Goal: Task Accomplishment & Management: Use online tool/utility

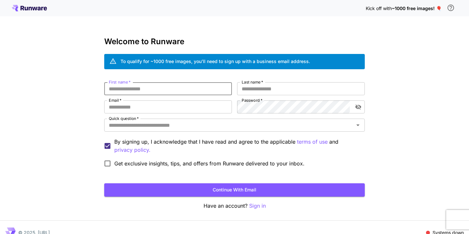
click at [209, 87] on input "First name   *" at bounding box center [168, 88] width 128 height 13
type input "*****"
type input "**********"
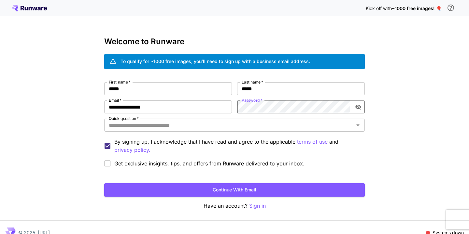
click at [357, 105] on icon "toggle password visibility" at bounding box center [358, 107] width 7 height 7
click at [174, 127] on input "Quick question   *" at bounding box center [229, 125] width 246 height 9
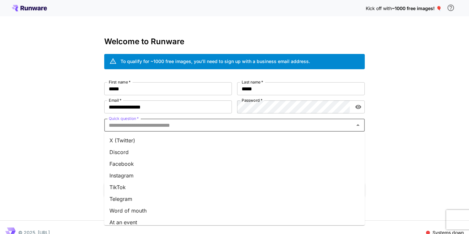
scroll to position [73, 0]
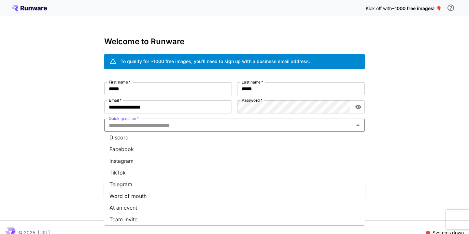
click at [163, 199] on li "Word of mouth" at bounding box center [234, 196] width 260 height 12
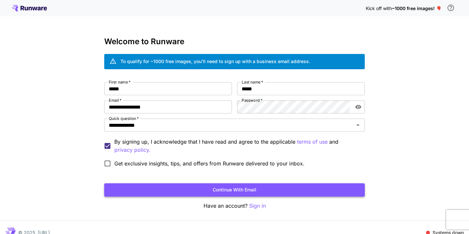
click at [179, 187] on button "Continue with email" at bounding box center [234, 190] width 260 height 13
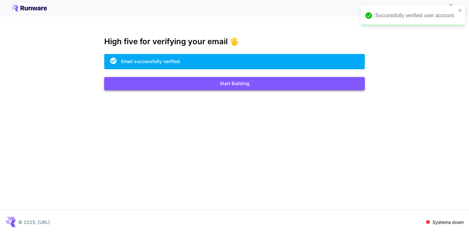
click at [304, 86] on button "Start Building" at bounding box center [234, 83] width 260 height 13
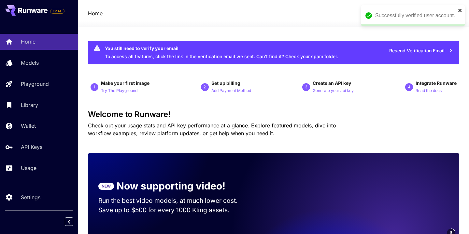
click at [460, 12] on icon "close" at bounding box center [460, 10] width 5 height 5
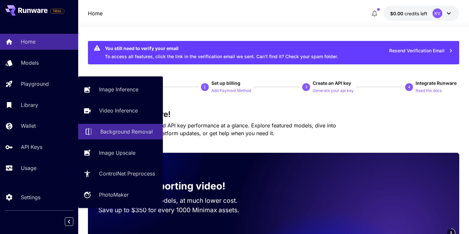
click at [127, 132] on p "Background Removal" at bounding box center [126, 132] width 52 height 8
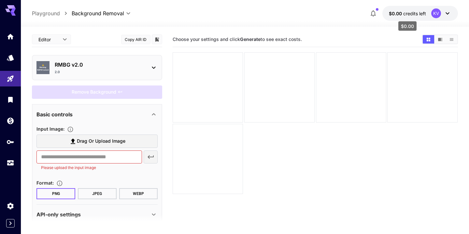
click at [408, 15] on span "credits left" at bounding box center [414, 14] width 23 height 6
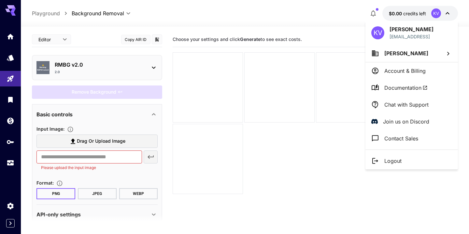
click at [409, 28] on p "Kiran Varma" at bounding box center [411, 29] width 44 height 8
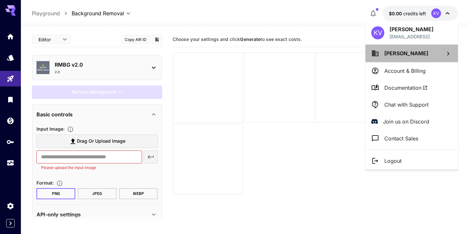
click at [408, 54] on span "Kiran Varma" at bounding box center [406, 53] width 44 height 7
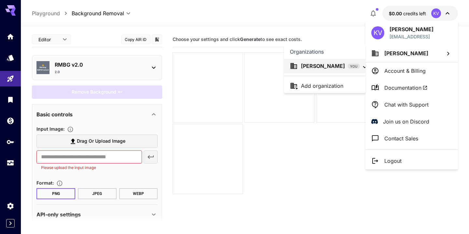
click at [148, 10] on div at bounding box center [234, 117] width 469 height 234
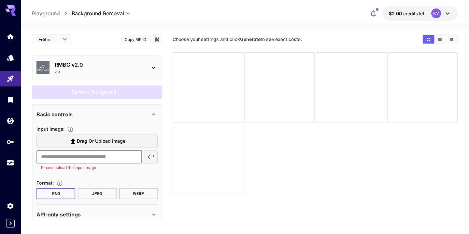
click at [93, 158] on input "text" at bounding box center [88, 157] width 105 height 13
paste input "**********"
click at [106, 157] on input "**********" at bounding box center [88, 157] width 105 height 13
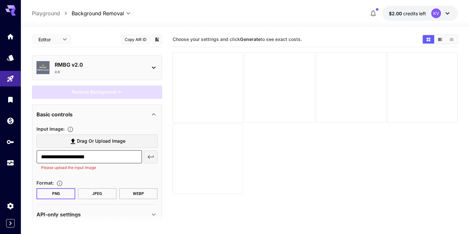
paste input "**********"
type input "**********"
click at [150, 160] on icon "button" at bounding box center [151, 157] width 8 height 8
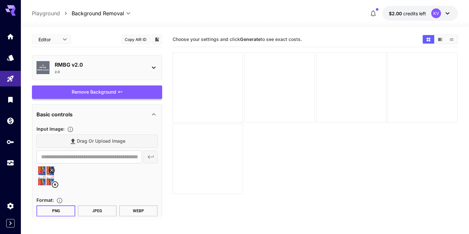
click at [121, 87] on div "Remove Background" at bounding box center [97, 92] width 130 height 13
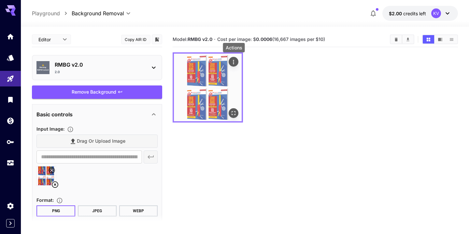
click at [235, 61] on icon "Actions" at bounding box center [233, 62] width 7 height 7
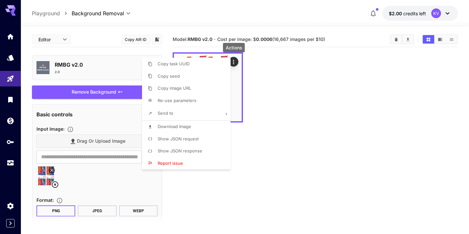
click at [213, 89] on li "Copy image URL" at bounding box center [188, 88] width 92 height 12
click at [331, 118] on div at bounding box center [234, 117] width 469 height 234
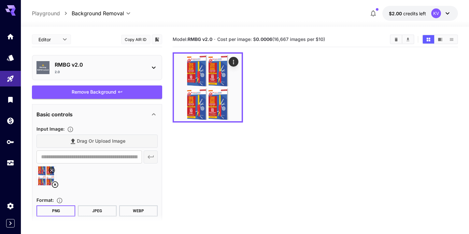
scroll to position [0, 0]
click at [7, 151] on div at bounding box center [10, 100] width 21 height 142
click at [10, 145] on link at bounding box center [10, 142] width 21 height 16
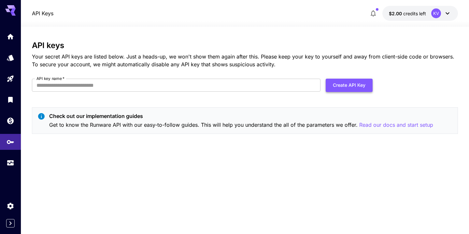
click at [353, 86] on button "Create API Key" at bounding box center [348, 85] width 47 height 13
type input "*"
type input "**********"
click at [356, 87] on button "Create API Key" at bounding box center [348, 85] width 47 height 13
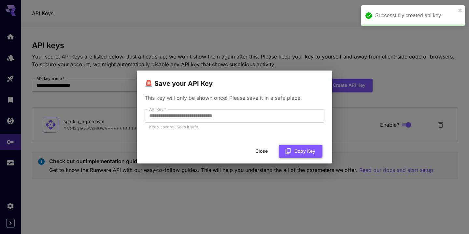
click at [304, 153] on button "Copy Key" at bounding box center [301, 151] width 44 height 13
click at [403, 83] on div "**********" at bounding box center [234, 117] width 469 height 234
click at [255, 155] on button "Close" at bounding box center [261, 151] width 29 height 13
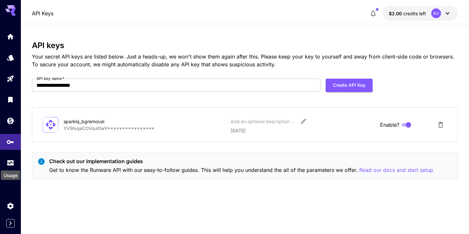
click at [10, 166] on div "Usage" at bounding box center [10, 173] width 21 height 15
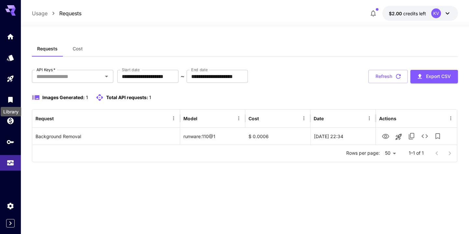
click at [11, 104] on div "Library" at bounding box center [11, 110] width 22 height 15
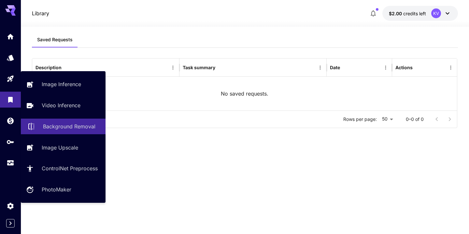
click at [70, 130] on p "Background Removal" at bounding box center [69, 127] width 52 height 8
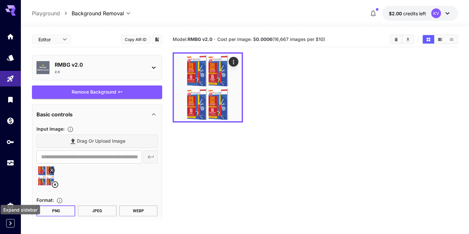
click at [7, 224] on icon "Expand sidebar" at bounding box center [11, 224] width 8 height 8
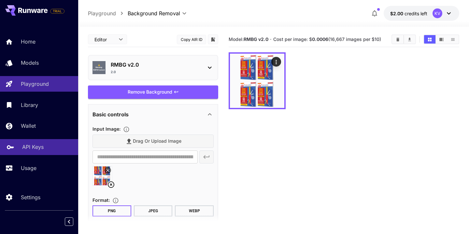
click at [40, 150] on p "API Keys" at bounding box center [32, 147] width 21 height 8
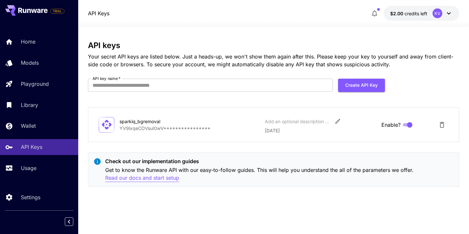
click at [149, 179] on p "Read our docs and start setup" at bounding box center [142, 178] width 74 height 8
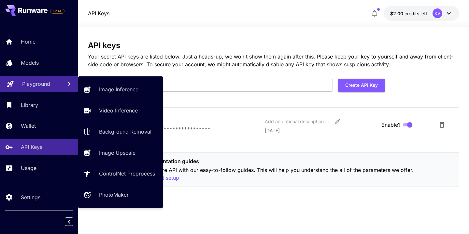
click at [54, 81] on div "Playground" at bounding box center [39, 84] width 35 height 8
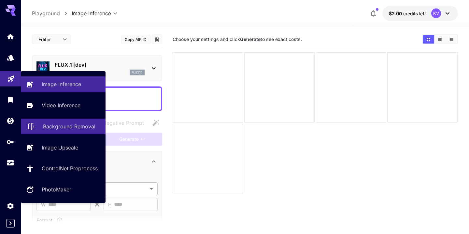
click at [56, 132] on link "Background Removal" at bounding box center [63, 127] width 85 height 16
type input "**********"
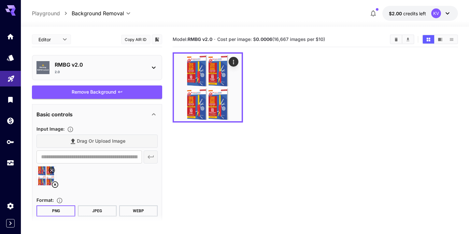
click at [110, 65] on p "RMBG v2.0" at bounding box center [100, 65] width 90 height 8
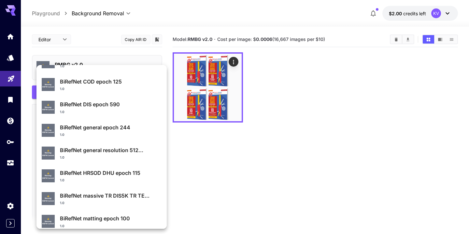
scroll to position [69, 0]
